Goal: Browse casually: Explore the website without a specific task or goal

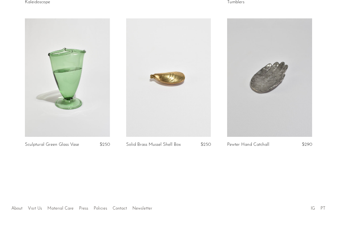
scroll to position [180, 0]
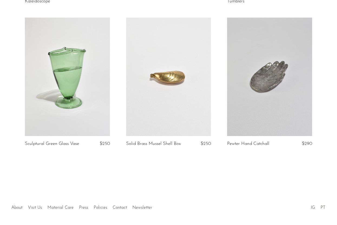
click at [287, 180] on body "Shop Featured New Arrivals Bestsellers" at bounding box center [168, 32] width 337 height 424
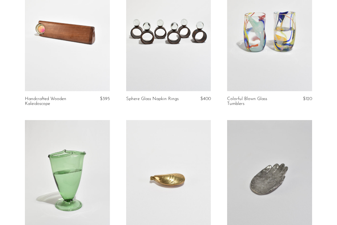
scroll to position [199, 0]
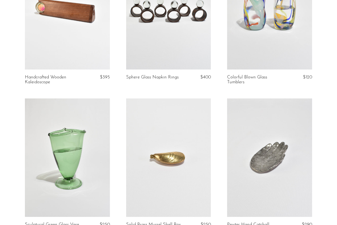
scroll to position [109, 0]
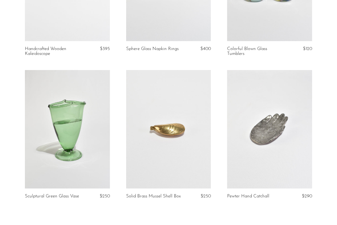
scroll to position [145, 0]
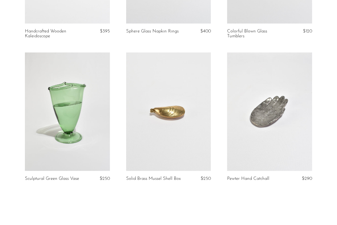
click at [281, 138] on link at bounding box center [269, 112] width 85 height 119
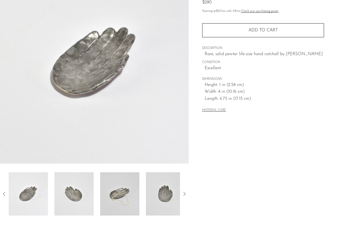
scroll to position [64, 0]
click at [79, 186] on img at bounding box center [73, 194] width 39 height 43
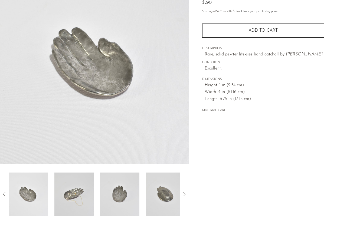
click at [88, 189] on img at bounding box center [73, 194] width 39 height 43
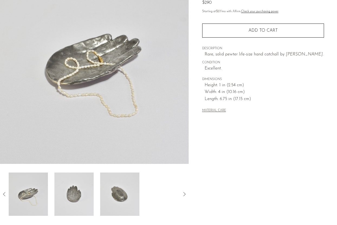
click at [89, 187] on img at bounding box center [73, 194] width 39 height 43
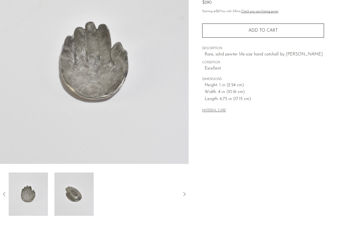
click at [88, 191] on img at bounding box center [73, 194] width 39 height 43
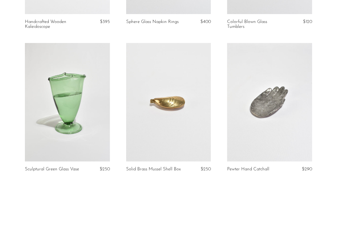
scroll to position [153, 0]
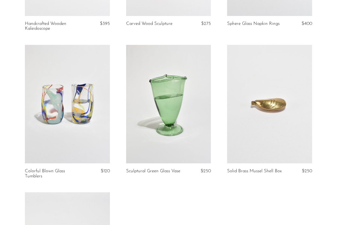
scroll to position [347, 0]
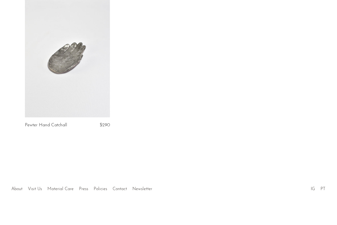
click at [66, 40] on link at bounding box center [67, 58] width 85 height 119
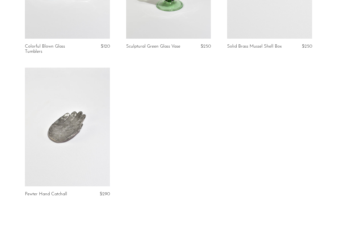
scroll to position [285, 0]
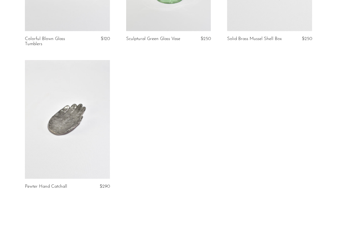
click at [86, 104] on link at bounding box center [67, 119] width 85 height 119
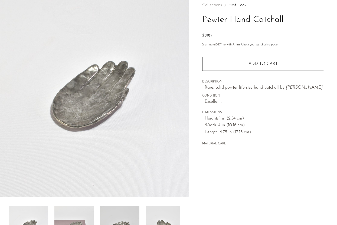
scroll to position [75, 0]
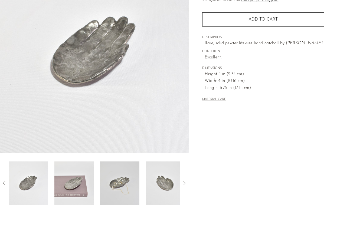
click at [79, 189] on img at bounding box center [73, 183] width 39 height 43
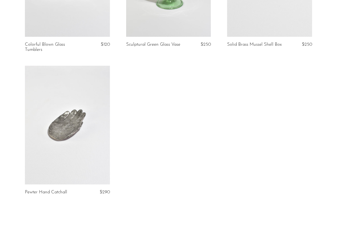
scroll to position [347, 0]
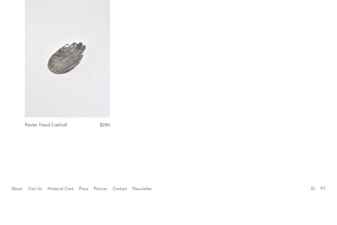
click at [44, 61] on link at bounding box center [67, 58] width 85 height 119
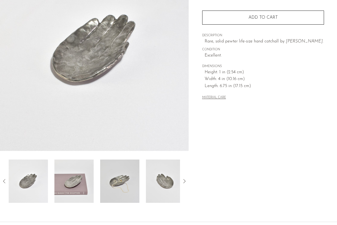
scroll to position [77, 0]
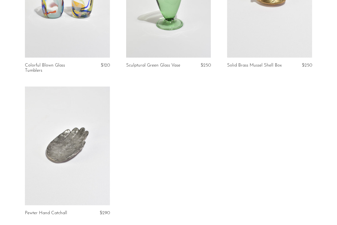
scroll to position [260, 0]
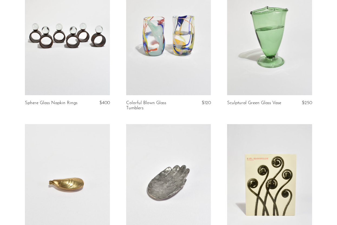
scroll to position [303, 0]
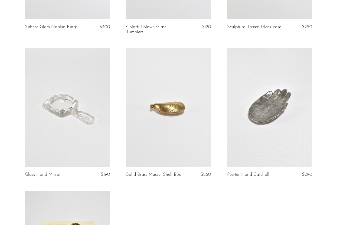
scroll to position [289, 0]
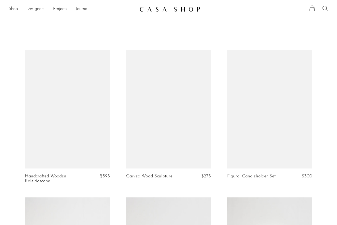
scroll to position [289, 0]
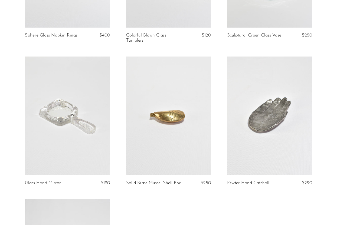
click at [92, 102] on link at bounding box center [67, 116] width 85 height 119
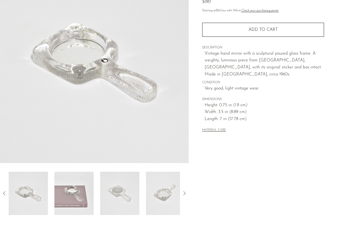
scroll to position [65, 0]
click at [68, 190] on img at bounding box center [73, 193] width 39 height 43
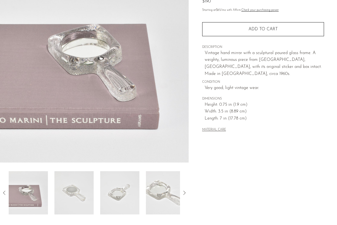
click at [92, 178] on img at bounding box center [73, 193] width 39 height 43
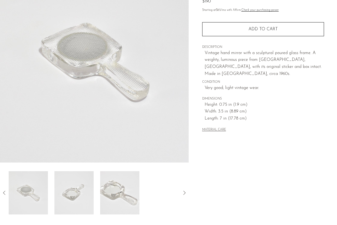
click at [81, 185] on img at bounding box center [73, 193] width 39 height 43
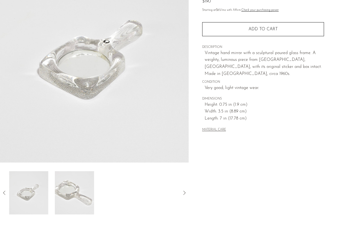
click at [85, 185] on img at bounding box center [74, 193] width 39 height 43
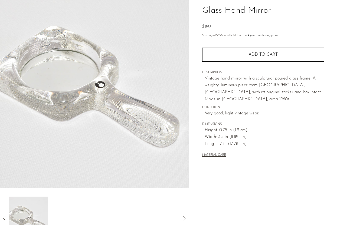
scroll to position [39, 0]
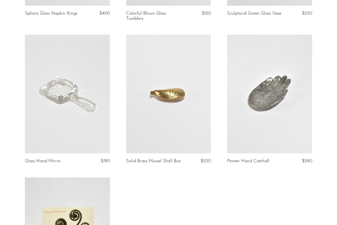
scroll to position [312, 0]
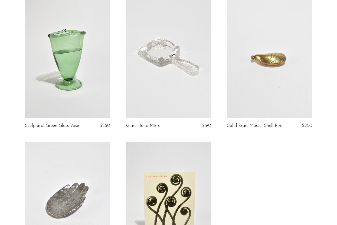
scroll to position [347, 0]
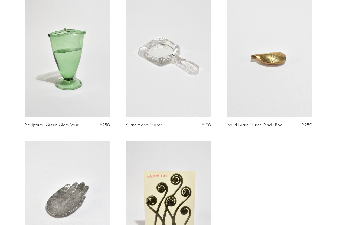
click at [199, 95] on link at bounding box center [168, 58] width 85 height 119
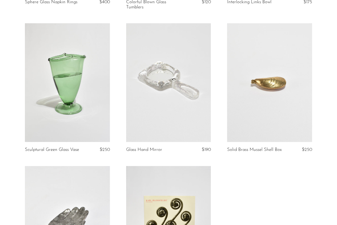
scroll to position [321, 0]
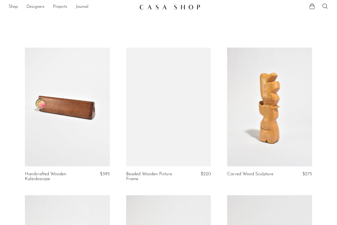
scroll to position [51, 0]
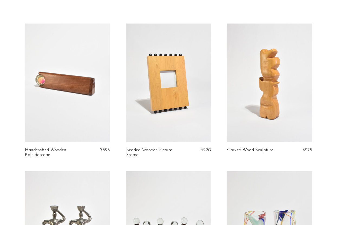
scroll to position [27, 0]
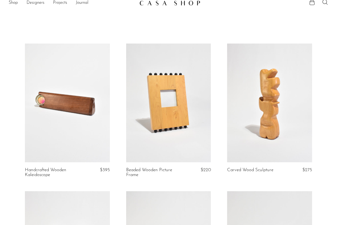
scroll to position [6, 0]
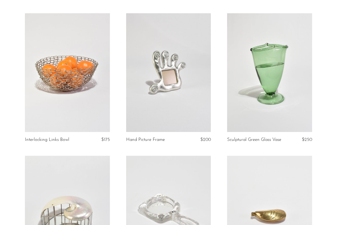
scroll to position [480, 0]
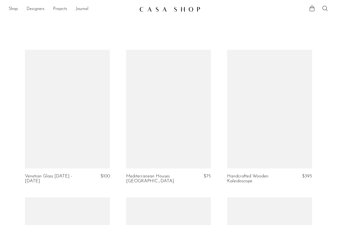
scroll to position [479, 0]
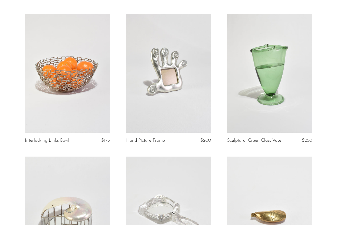
click at [195, 108] on link at bounding box center [168, 73] width 85 height 119
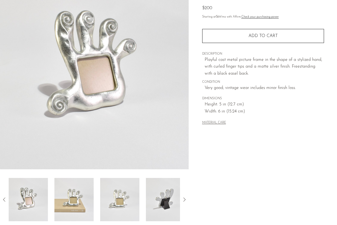
scroll to position [60, 0]
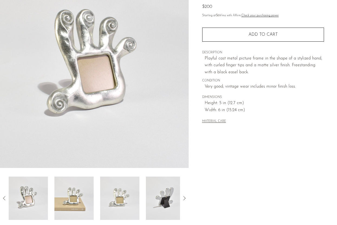
click at [87, 184] on img at bounding box center [73, 198] width 39 height 43
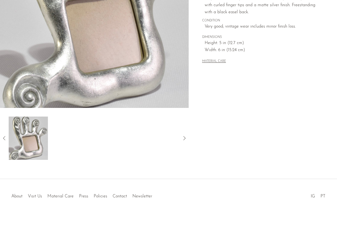
scroll to position [127, 0]
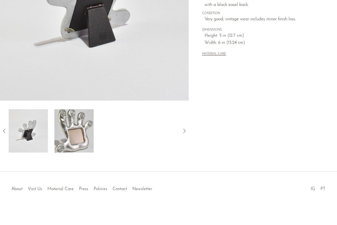
click at [47, 136] on img at bounding box center [28, 130] width 39 height 43
click at [39, 131] on img at bounding box center [28, 130] width 39 height 43
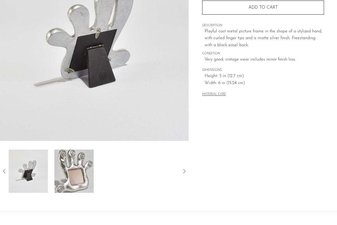
scroll to position [85, 0]
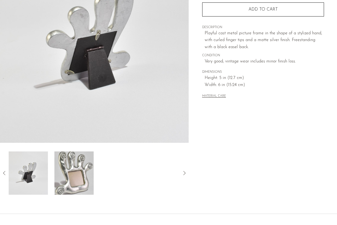
click at [76, 173] on img at bounding box center [73, 173] width 39 height 43
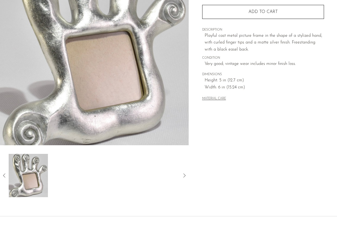
scroll to position [96, 0]
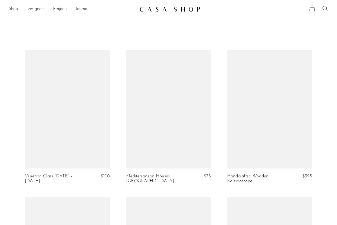
scroll to position [479, 0]
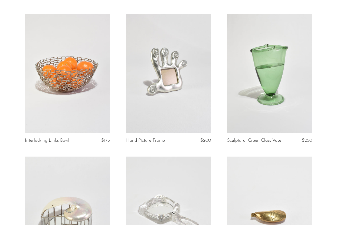
click at [188, 119] on link at bounding box center [168, 73] width 85 height 119
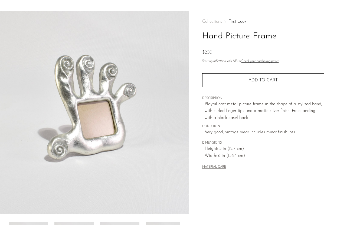
scroll to position [18, 0]
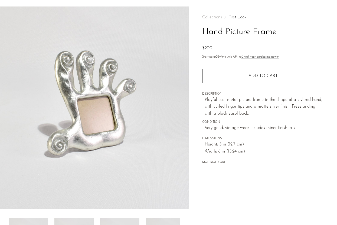
click at [182, 128] on img at bounding box center [94, 108] width 189 height 203
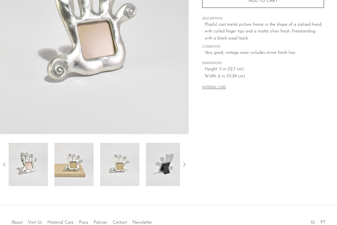
scroll to position [127, 0]
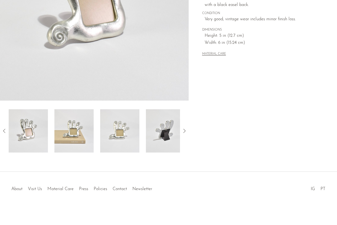
click at [86, 130] on img at bounding box center [73, 130] width 39 height 43
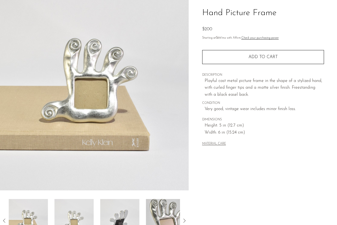
scroll to position [25, 0]
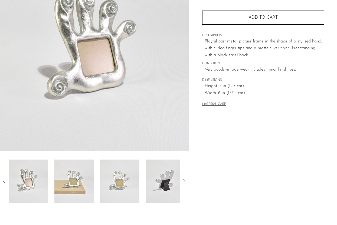
scroll to position [77, 0]
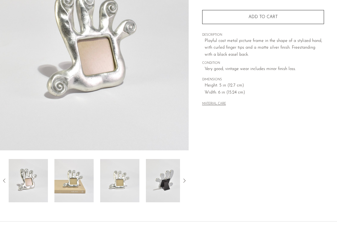
click at [167, 174] on img at bounding box center [165, 180] width 39 height 43
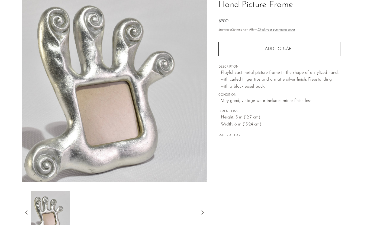
scroll to position [41, 0]
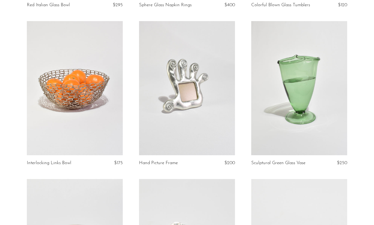
scroll to position [526, 0]
